Goal: Use online tool/utility: Utilize a website feature to perform a specific function

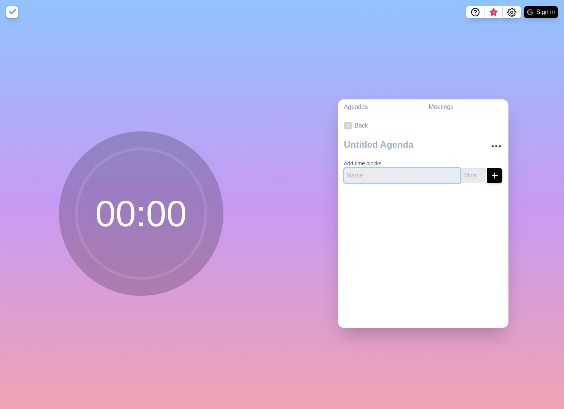
click at [379, 173] on input "text" at bounding box center [402, 175] width 116 height 15
type input "GS"
click at [464, 174] on input "number" at bounding box center [474, 175] width 24 height 15
type input "5"
click button "submit" at bounding box center [494, 175] width 15 height 15
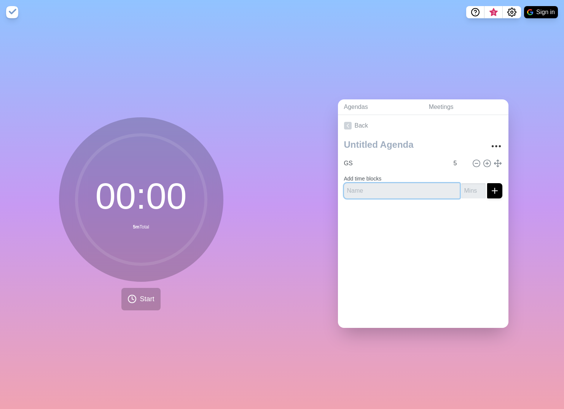
click at [399, 186] on input "text" at bounding box center [402, 190] width 116 height 15
type input "NFD"
click at [462, 185] on input "number" at bounding box center [474, 190] width 24 height 15
type input "5"
click at [487, 183] on button "submit" at bounding box center [494, 190] width 15 height 15
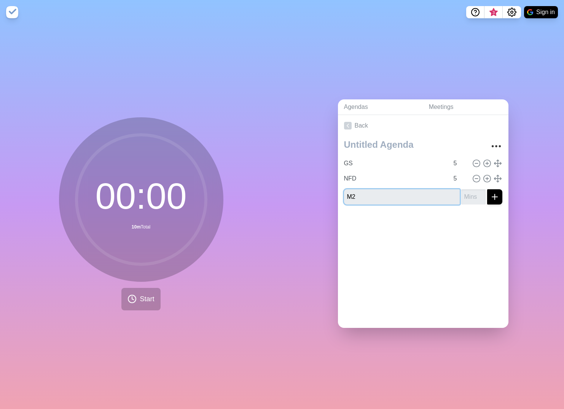
type input "M2"
click at [465, 192] on input "number" at bounding box center [474, 196] width 24 height 15
type input "5"
click at [487, 189] on button "submit" at bounding box center [494, 196] width 15 height 15
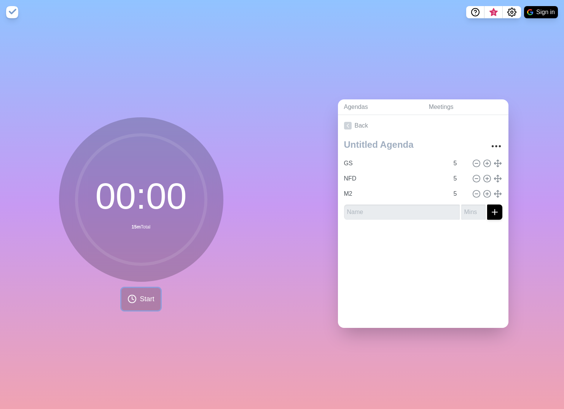
click at [140, 294] on span "Start" at bounding box center [147, 299] width 14 height 10
